Goal: Navigation & Orientation: Understand site structure

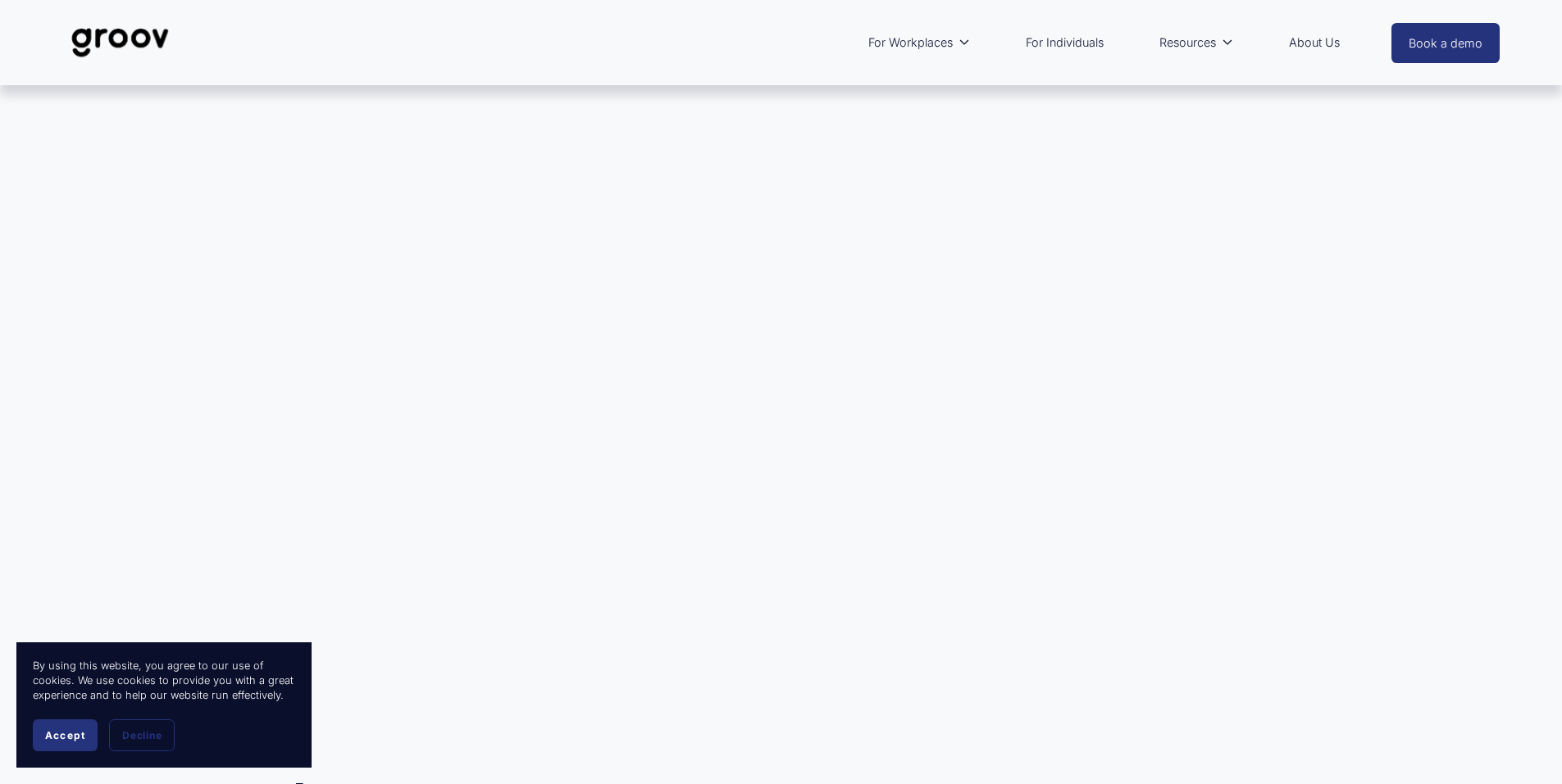
click at [75, 741] on span "Accept" at bounding box center [65, 735] width 40 height 12
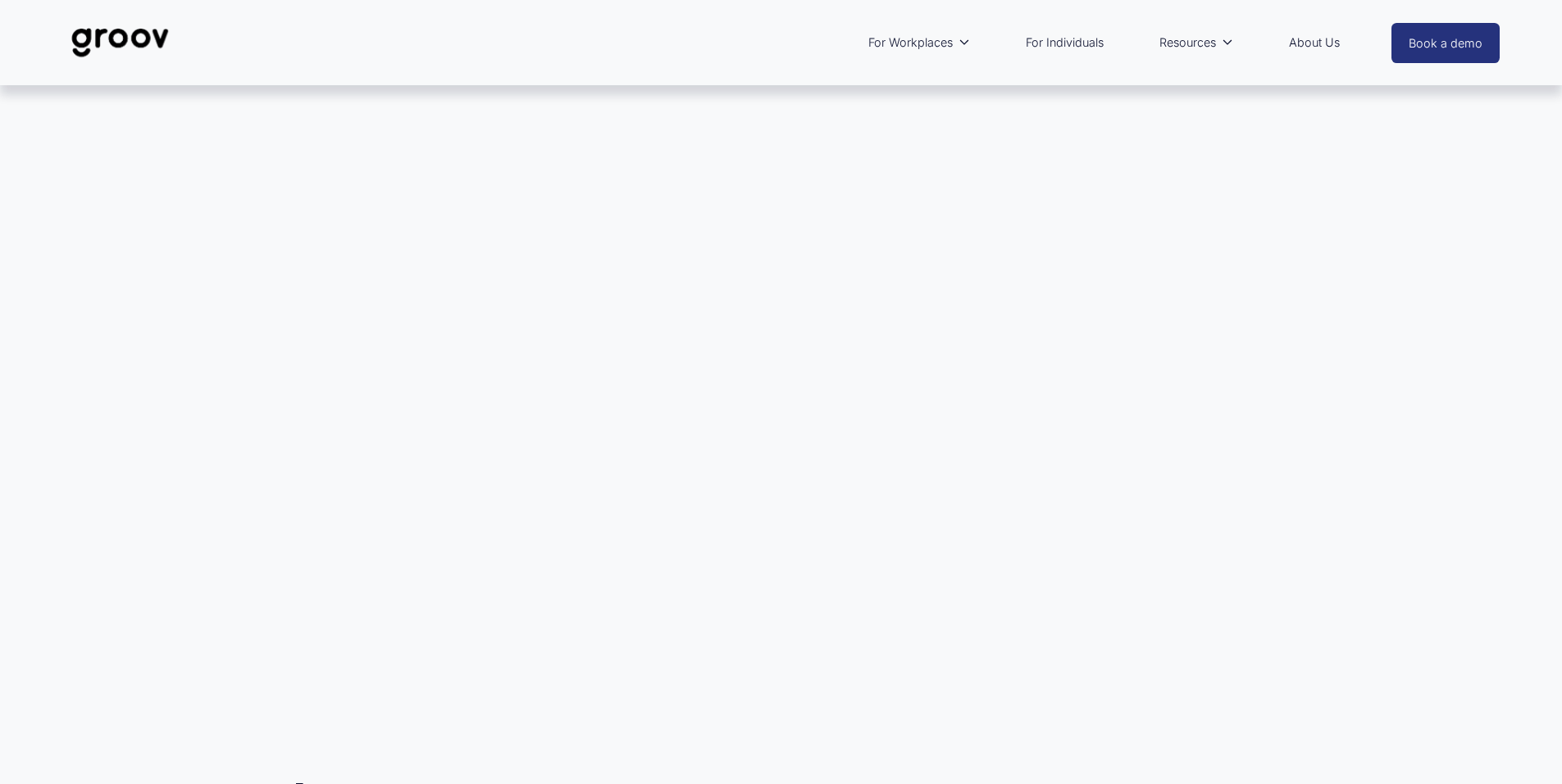
click at [1320, 41] on link "About Us" at bounding box center [1314, 42] width 67 height 37
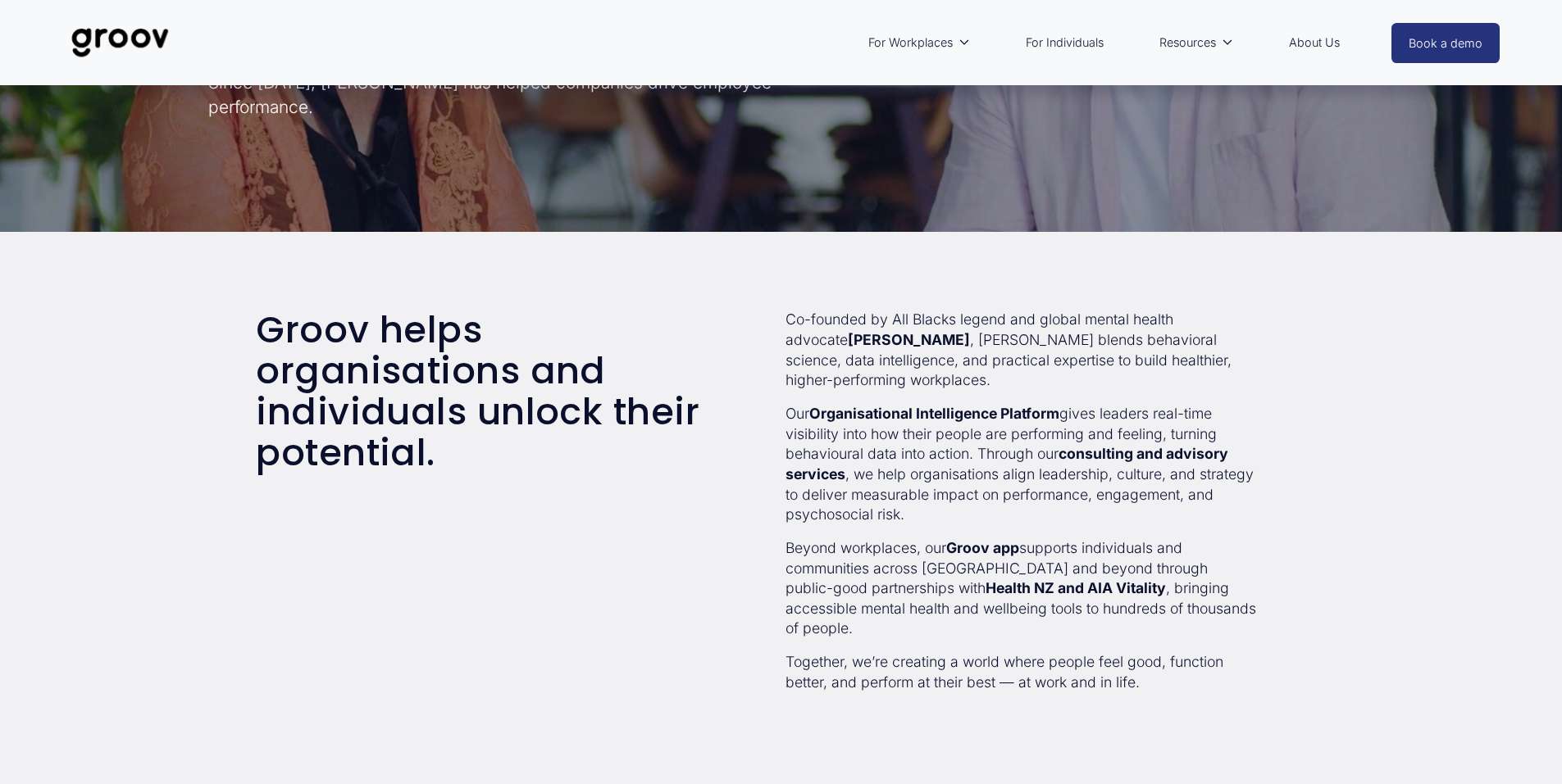
scroll to position [327, 0]
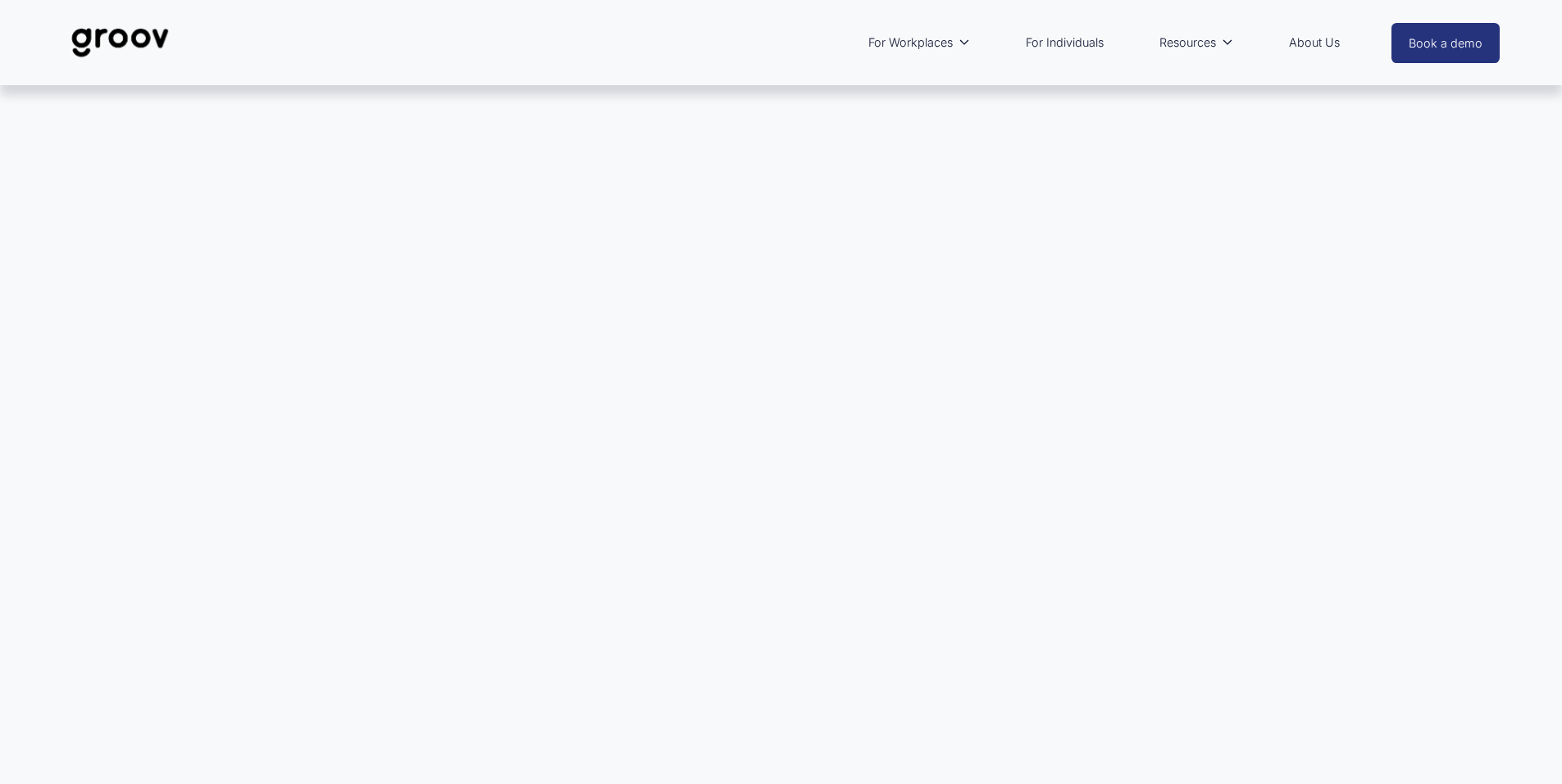
click at [1045, 41] on link "For Individuals" at bounding box center [1065, 42] width 95 height 37
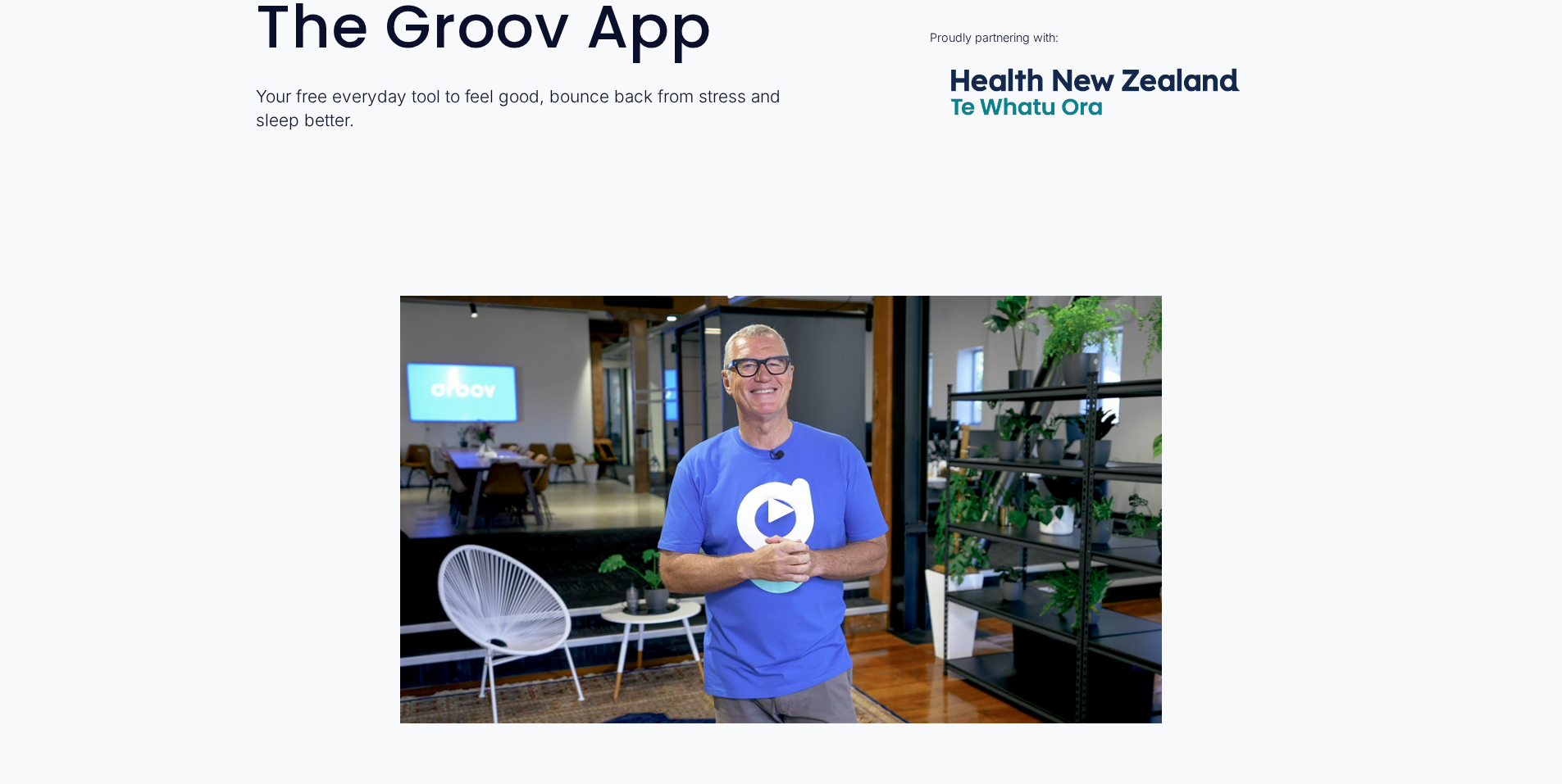
scroll to position [901, 0]
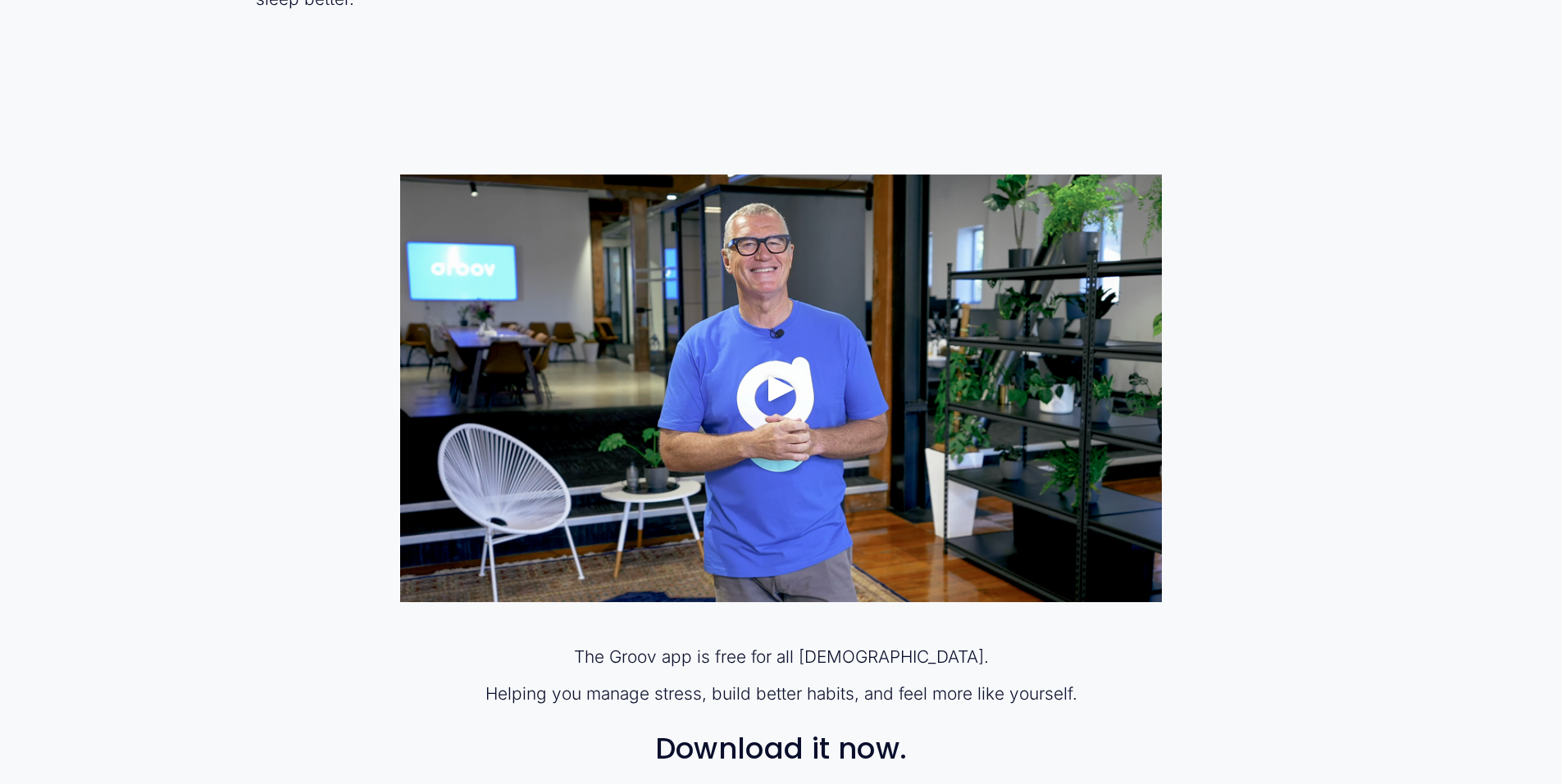
click at [775, 389] on div "Play" at bounding box center [781, 389] width 39 height 39
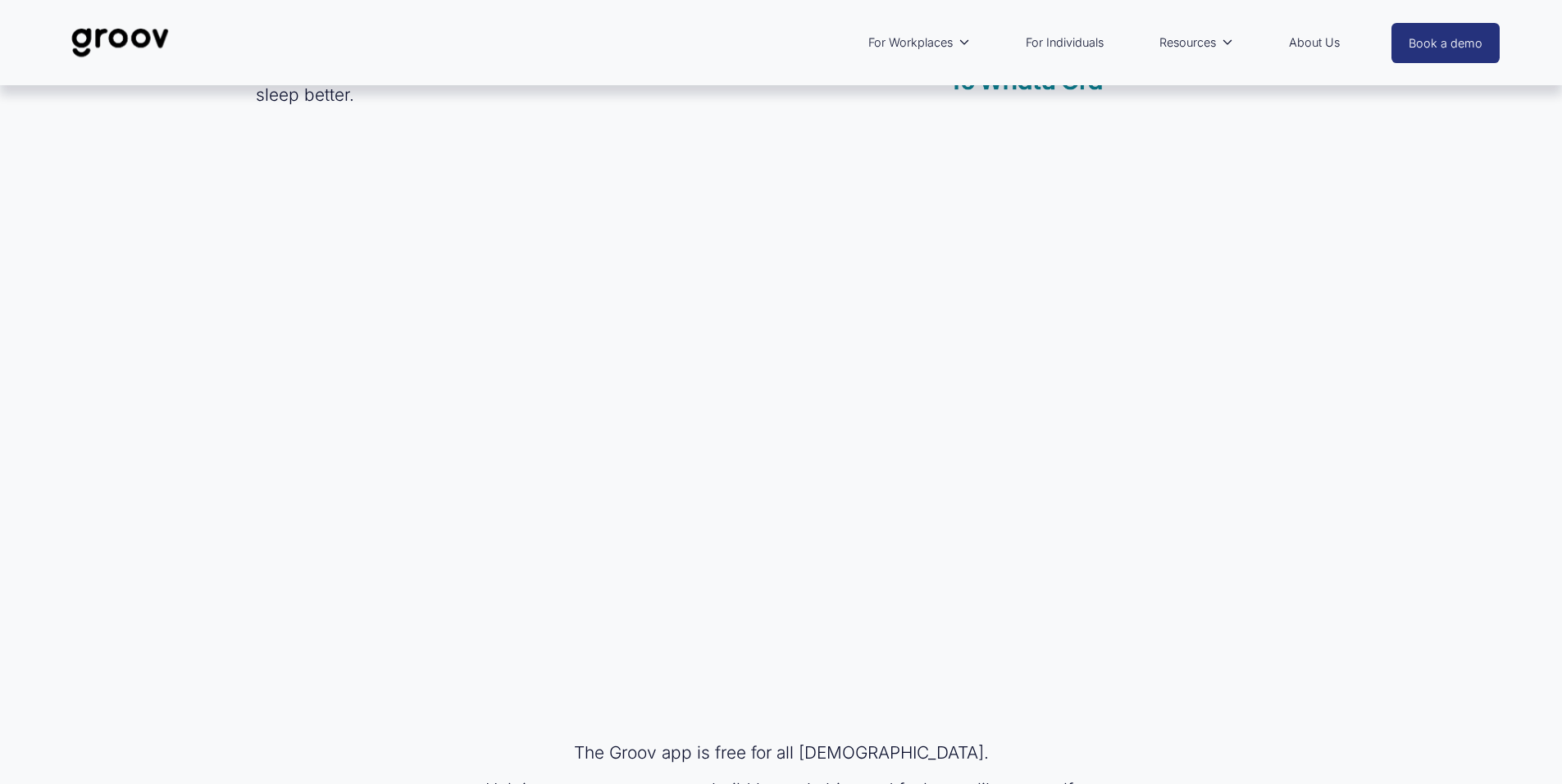
scroll to position [738, 0]
